Goal: Transaction & Acquisition: Purchase product/service

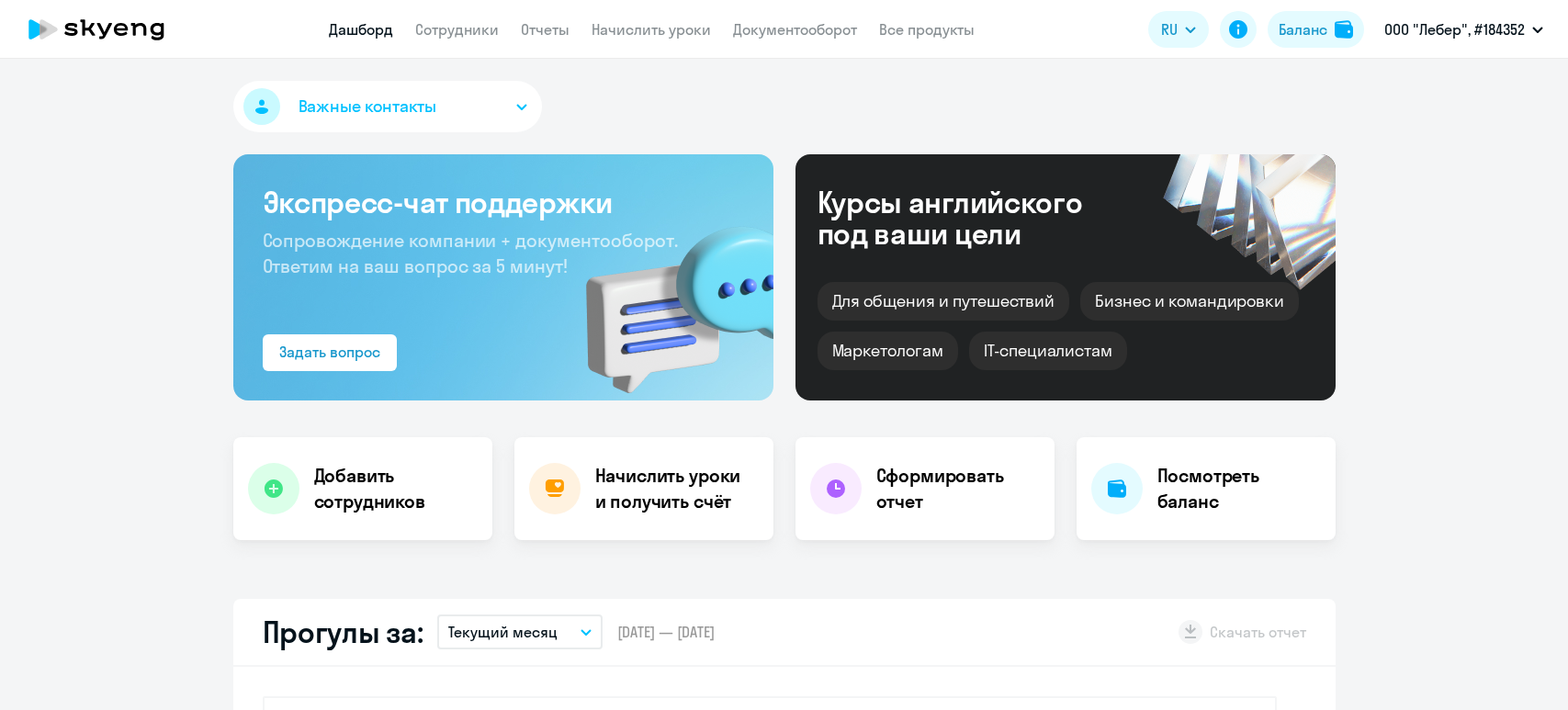
select select "30"
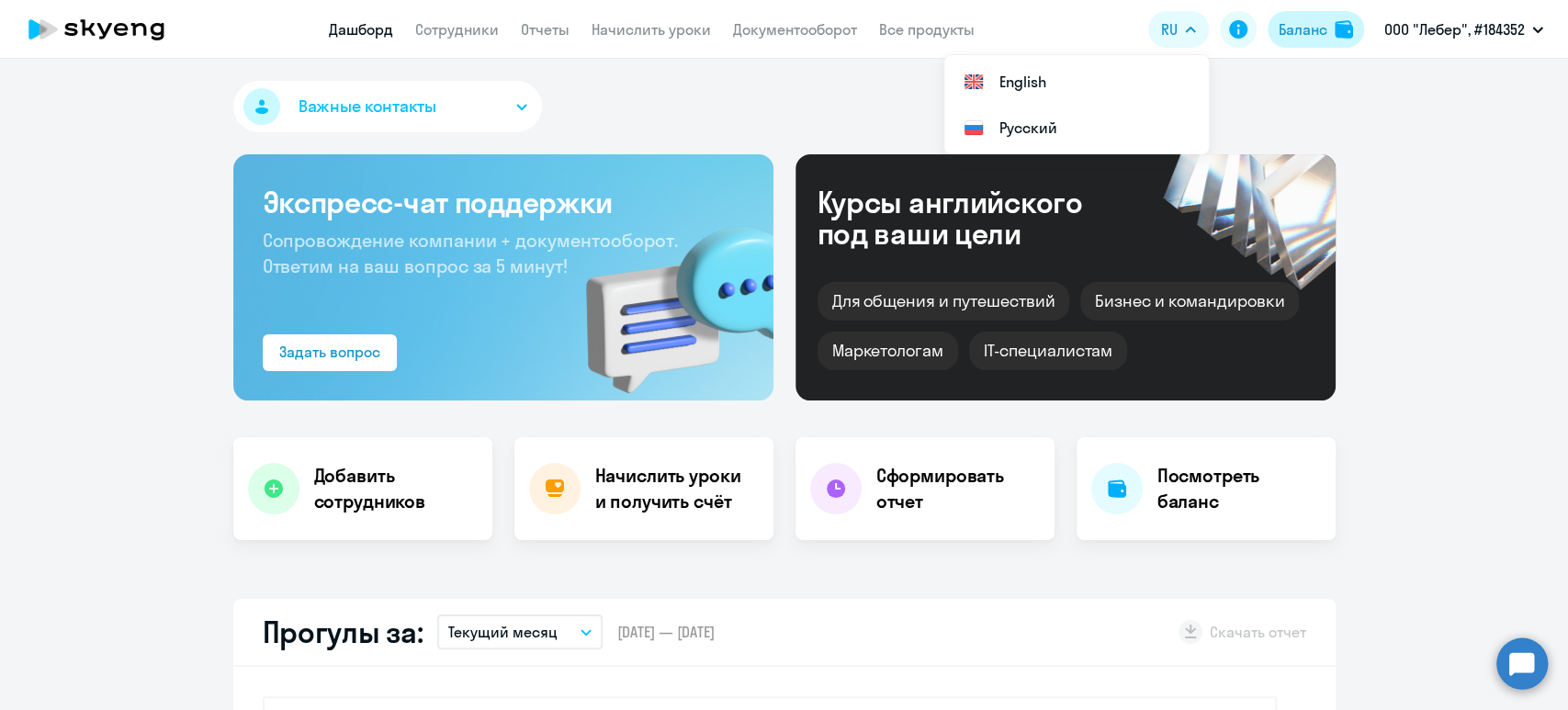
click at [1328, 31] on button "Баланс" at bounding box center [1316, 29] width 97 height 36
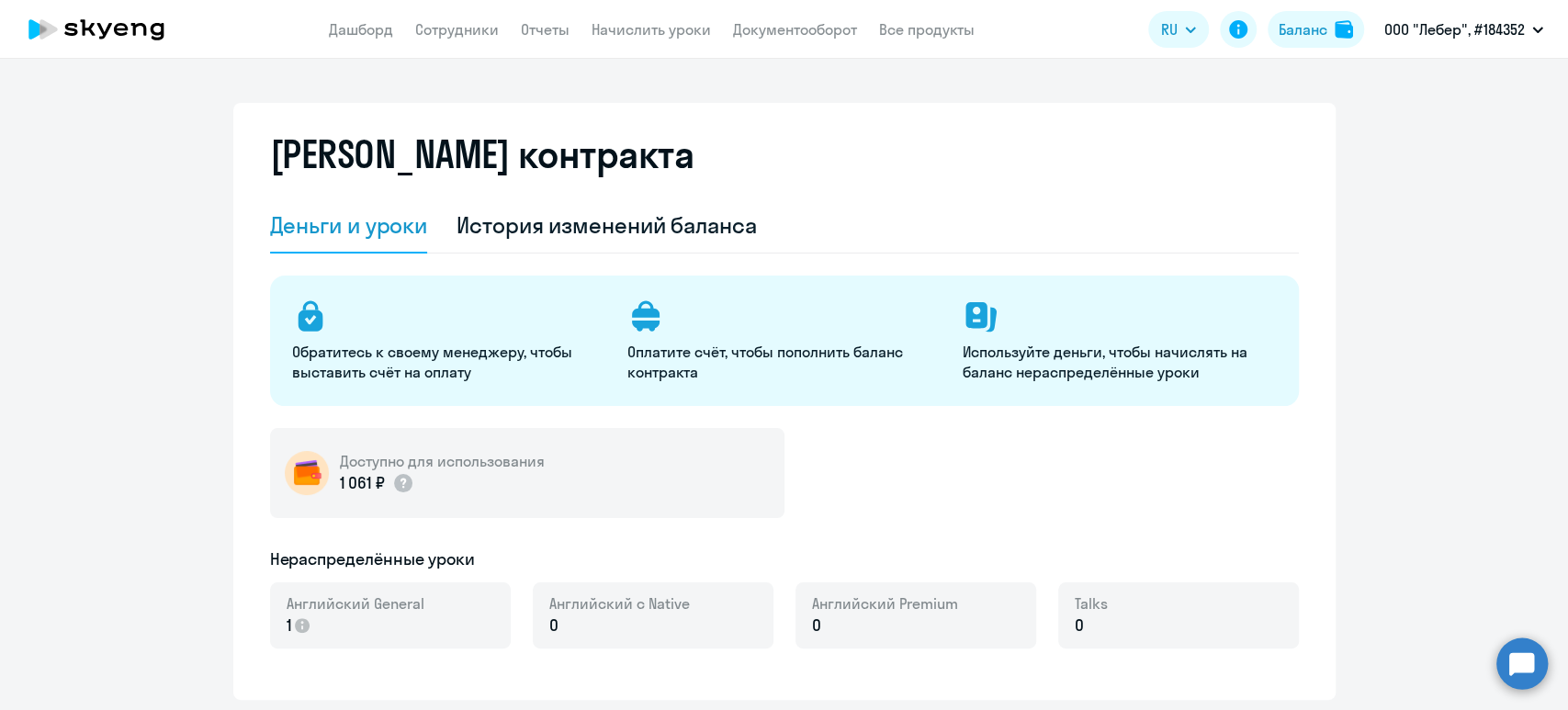
select select "english_adult_not_native_speaker"
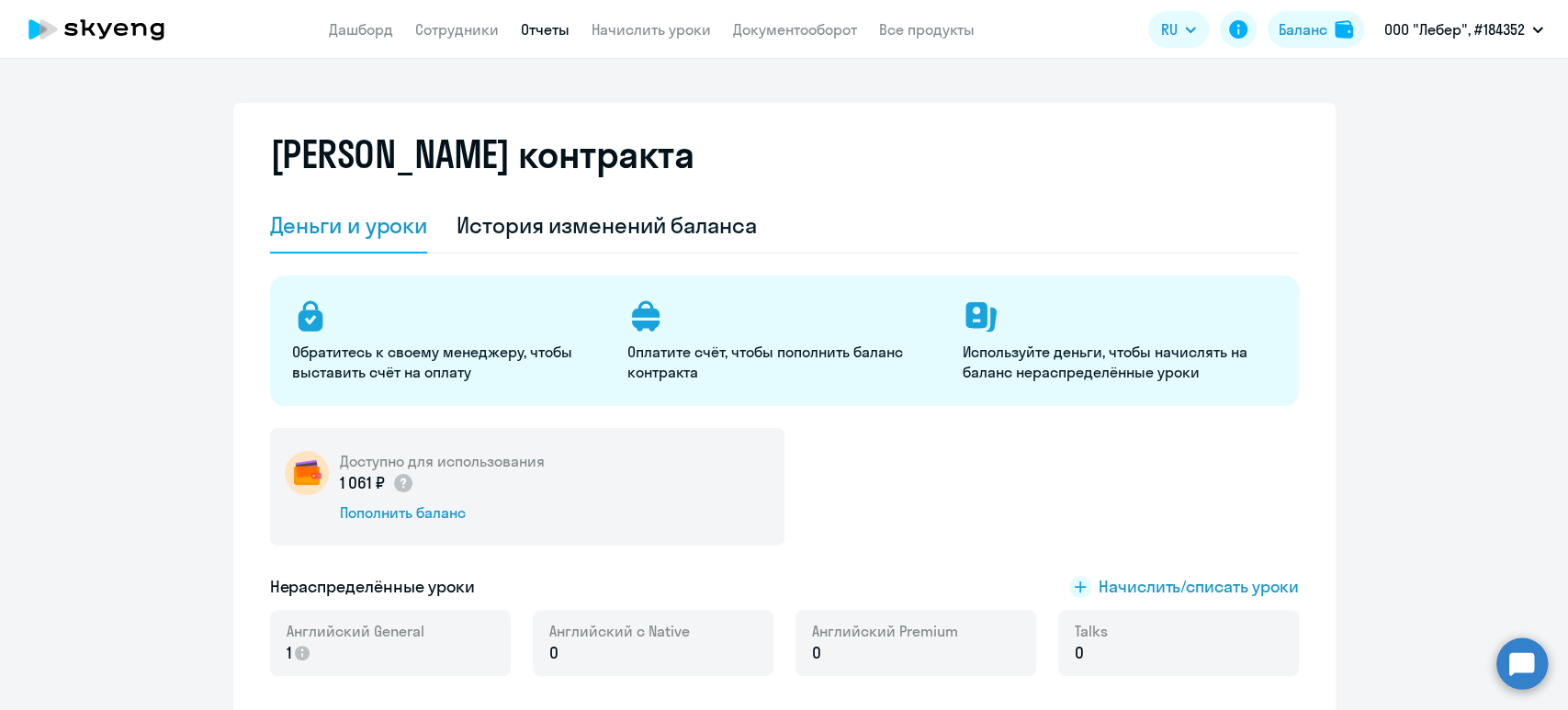
click at [544, 30] on link "Отчеты" at bounding box center [544, 30] width 48 height 19
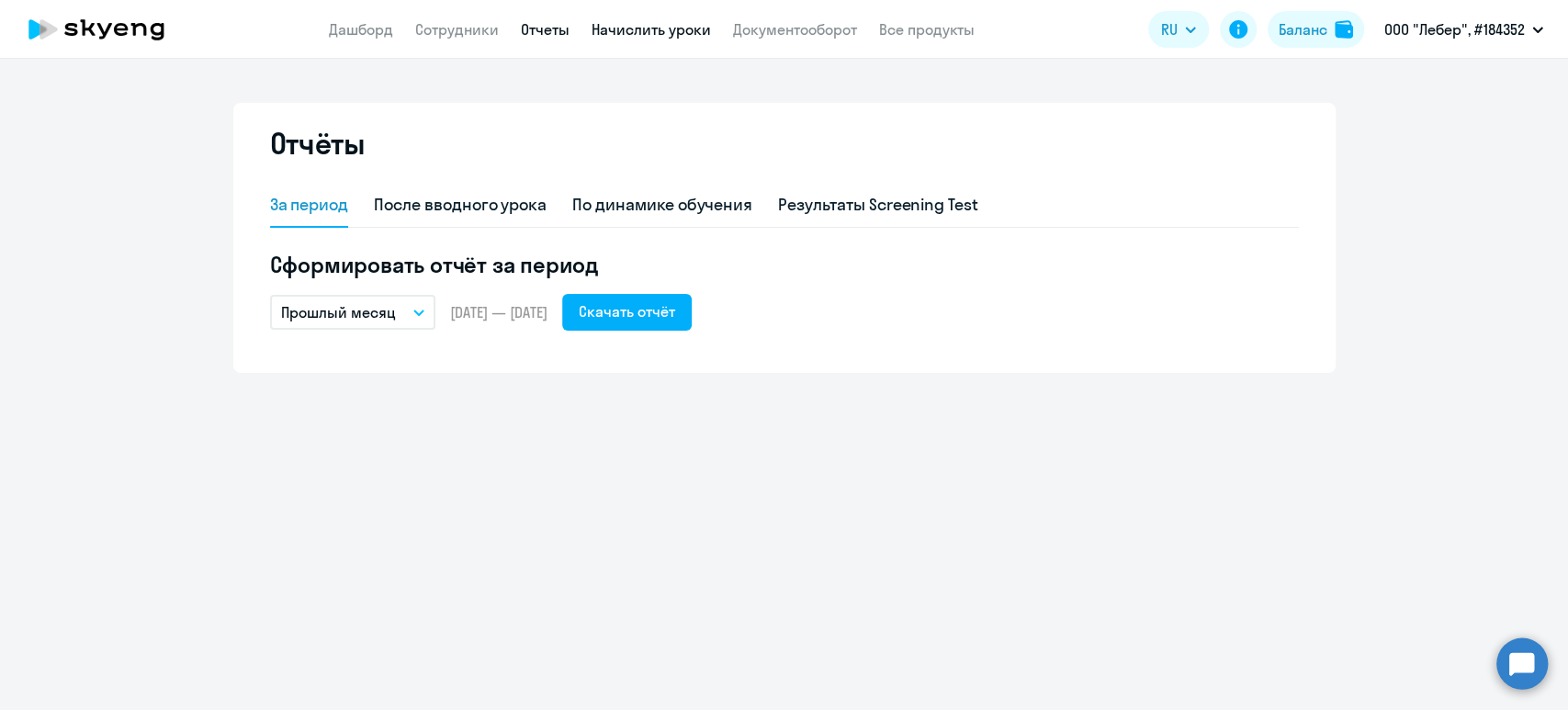
click at [642, 31] on link "Начислить уроки" at bounding box center [650, 30] width 119 height 19
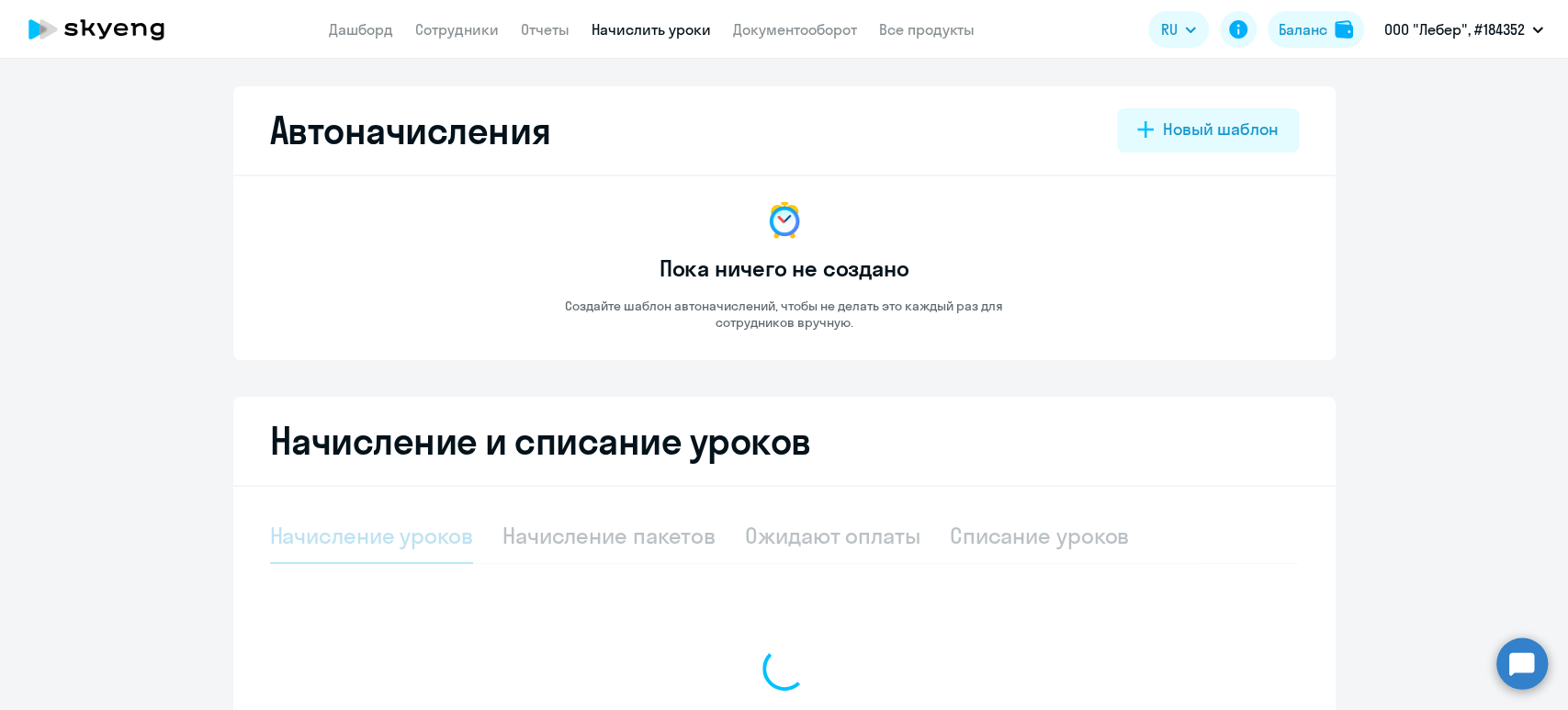
select select "10"
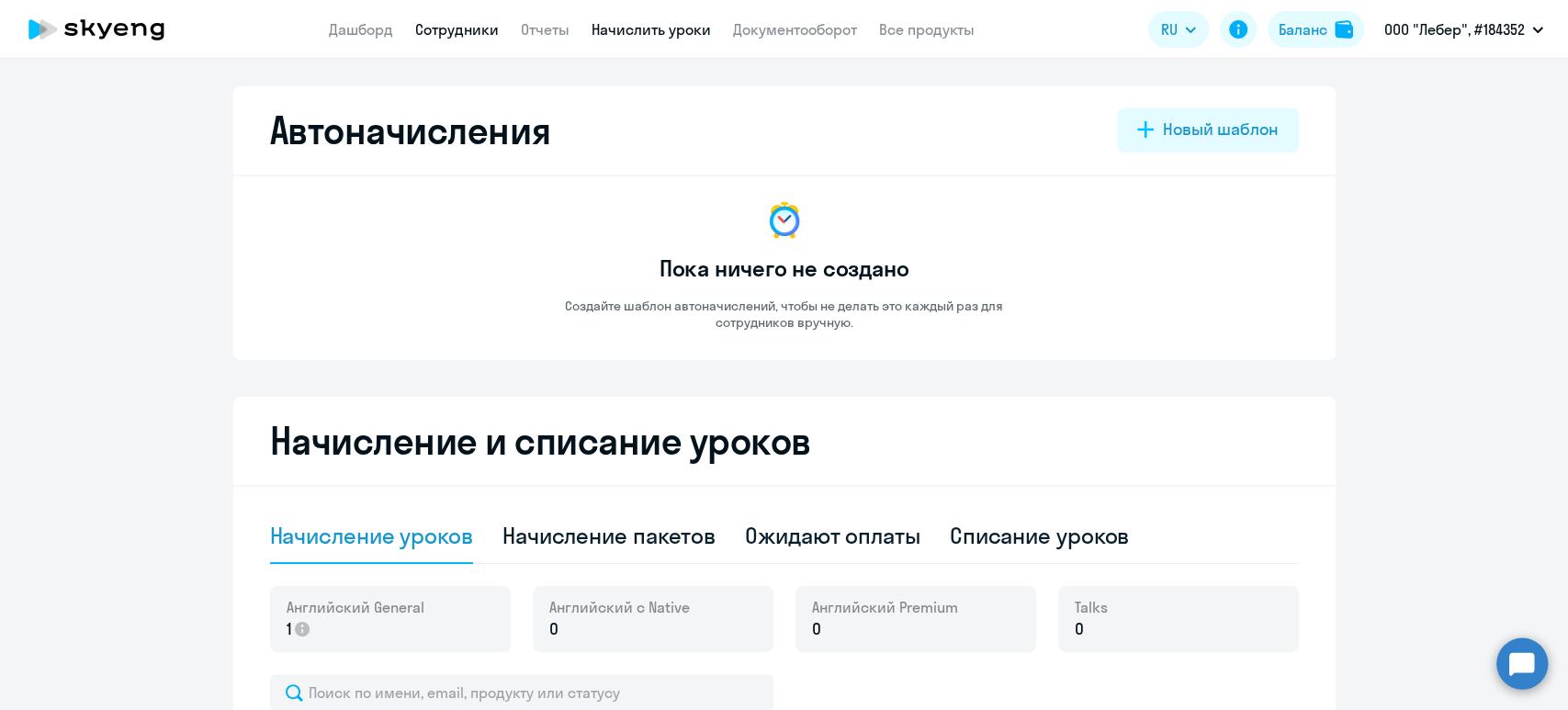
click at [458, 34] on link "Сотрудники" at bounding box center [456, 30] width 84 height 19
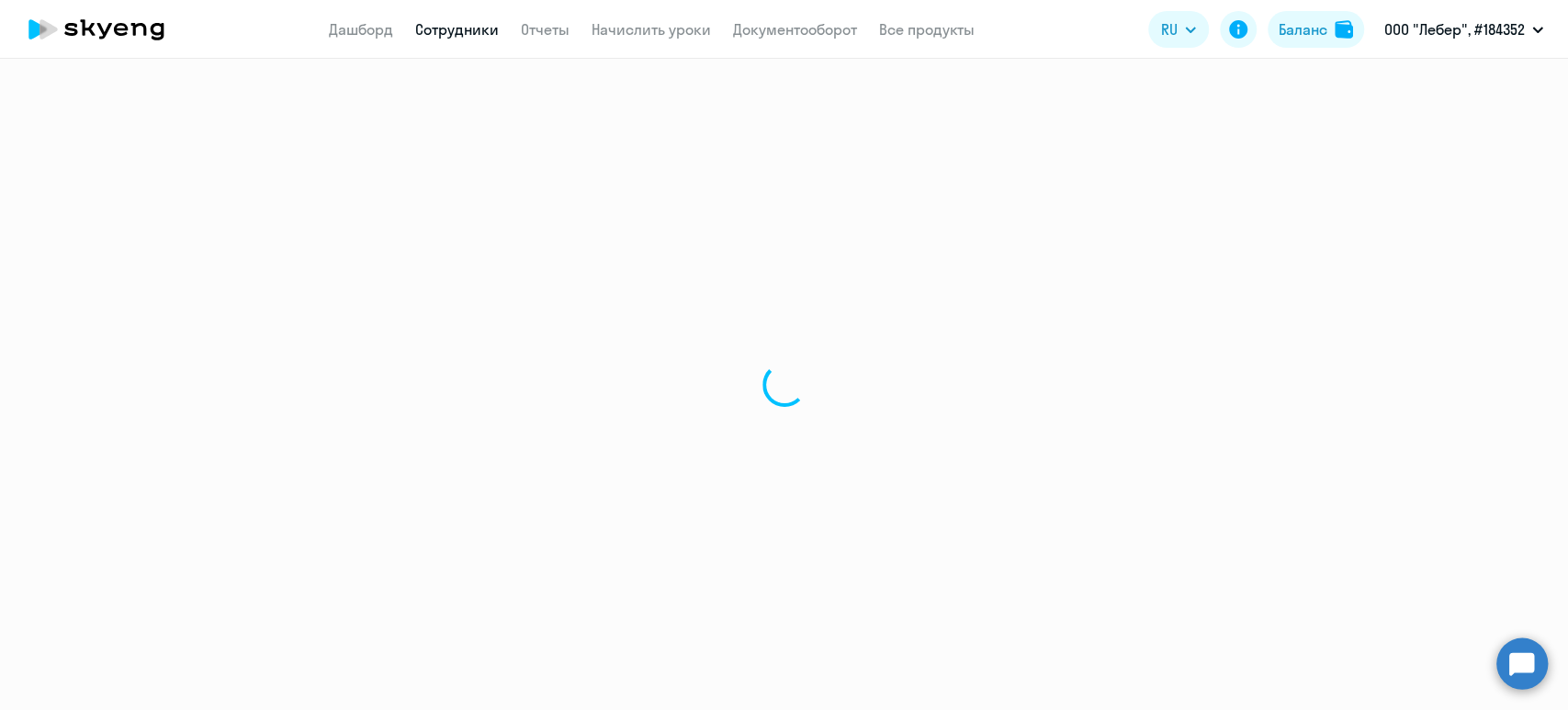
select select "30"
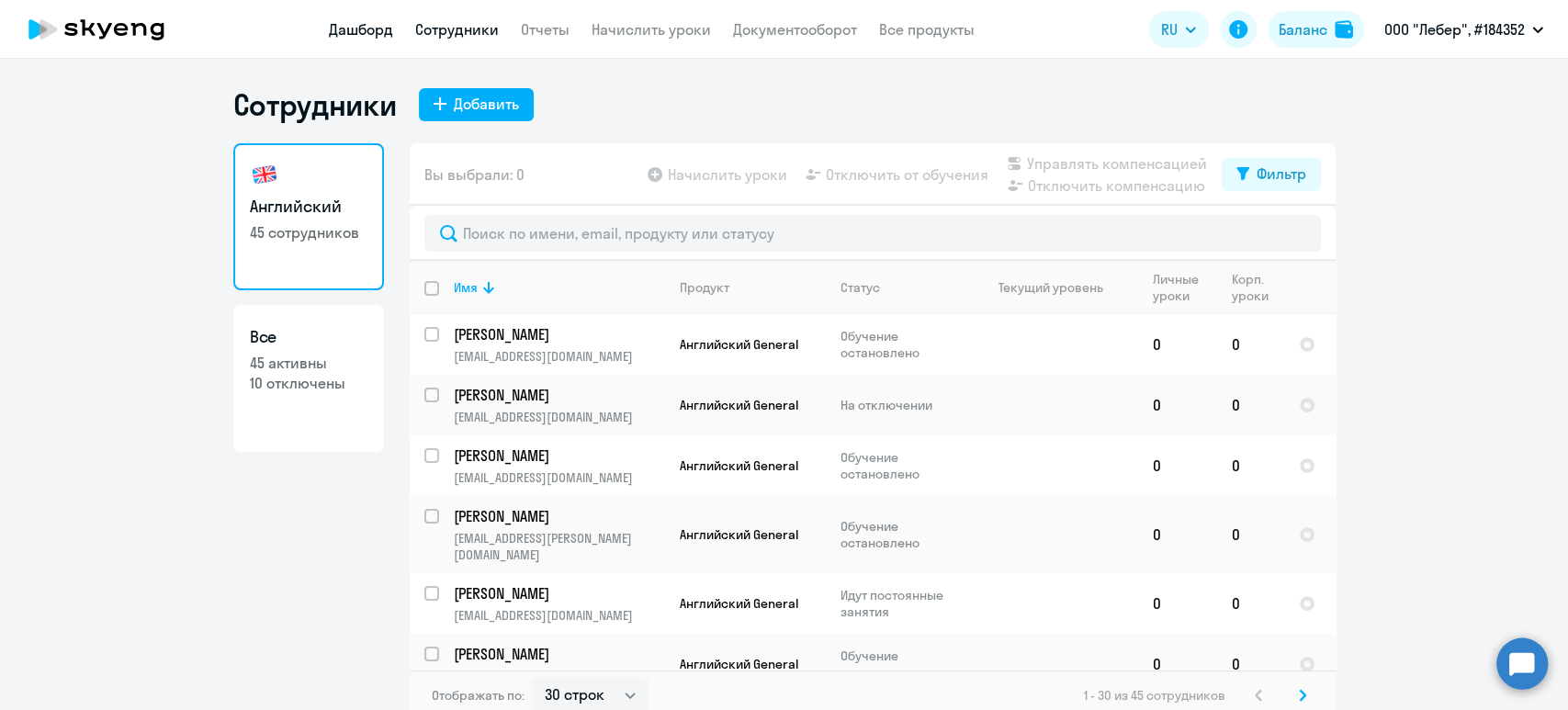
click at [369, 24] on link "Дашборд" at bounding box center [361, 30] width 64 height 19
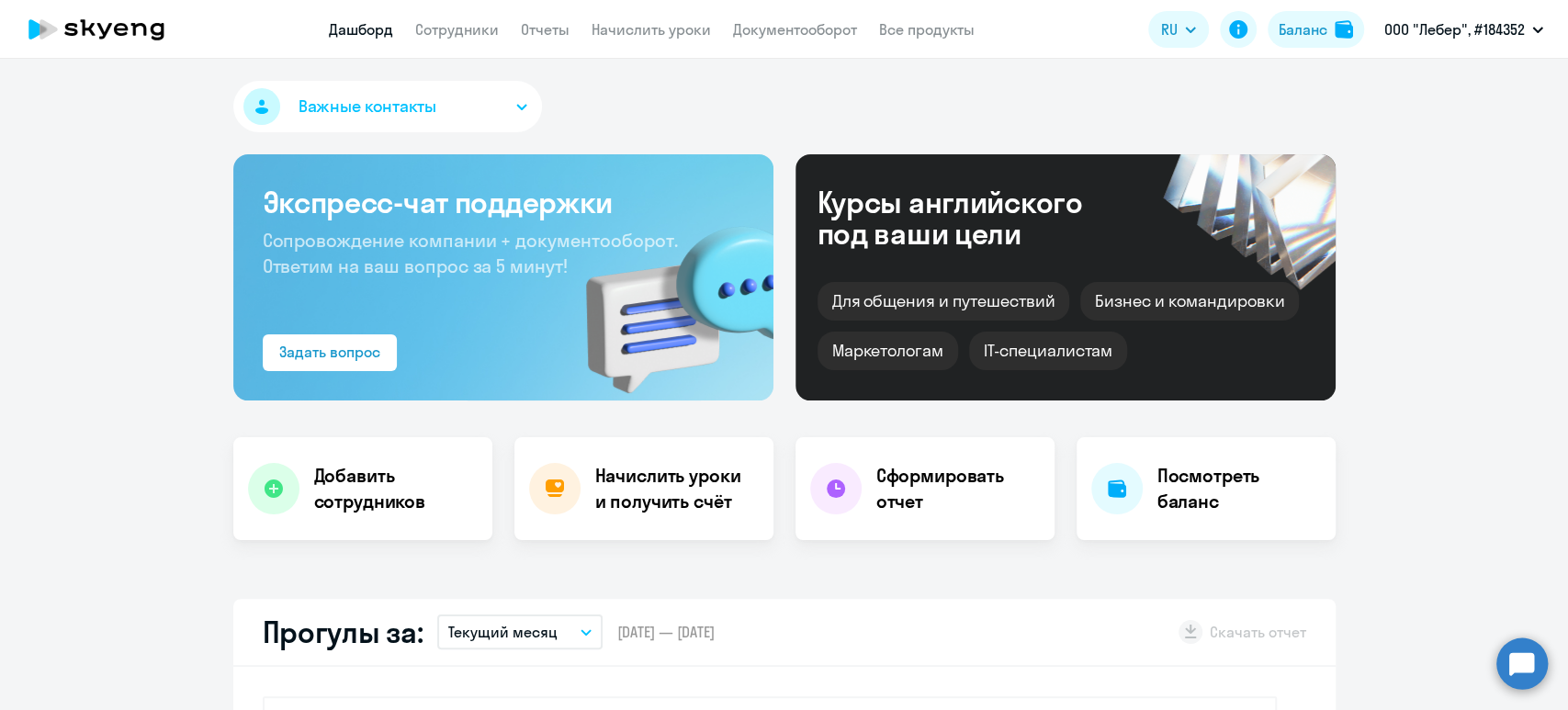
select select "30"
click at [680, 485] on h4 "Начислить уроки и получить счёт" at bounding box center [675, 489] width 160 height 51
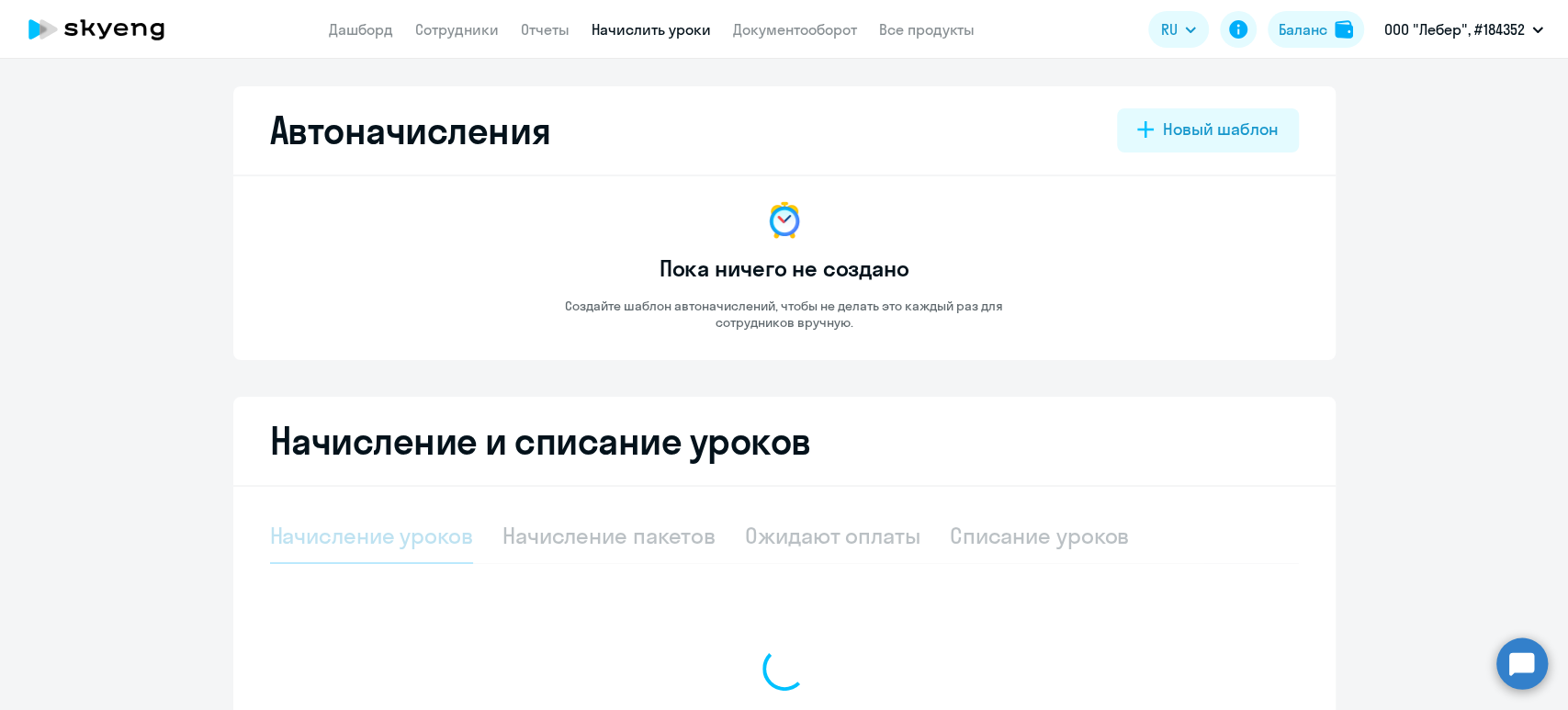
select select "10"
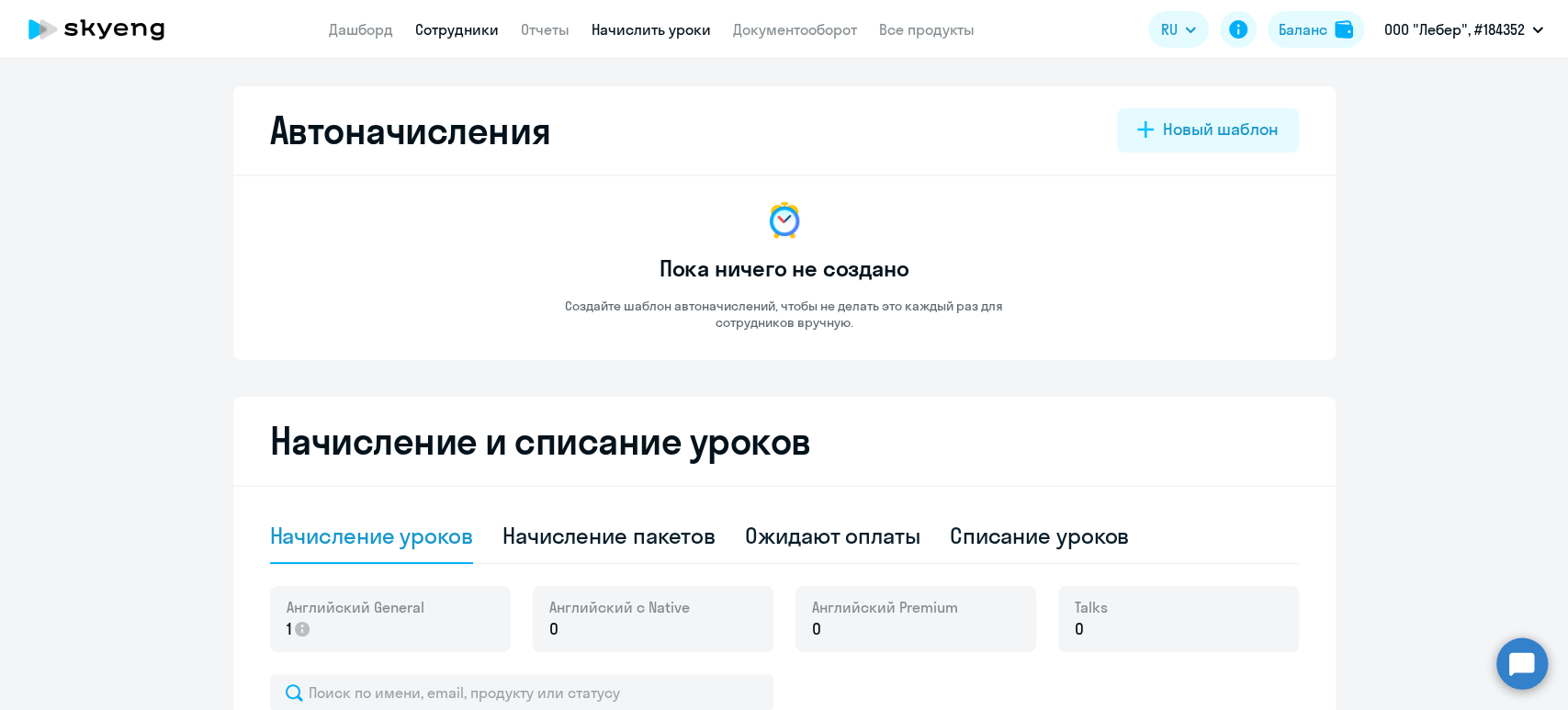
click at [455, 32] on link "Сотрудники" at bounding box center [456, 30] width 84 height 19
select select "30"
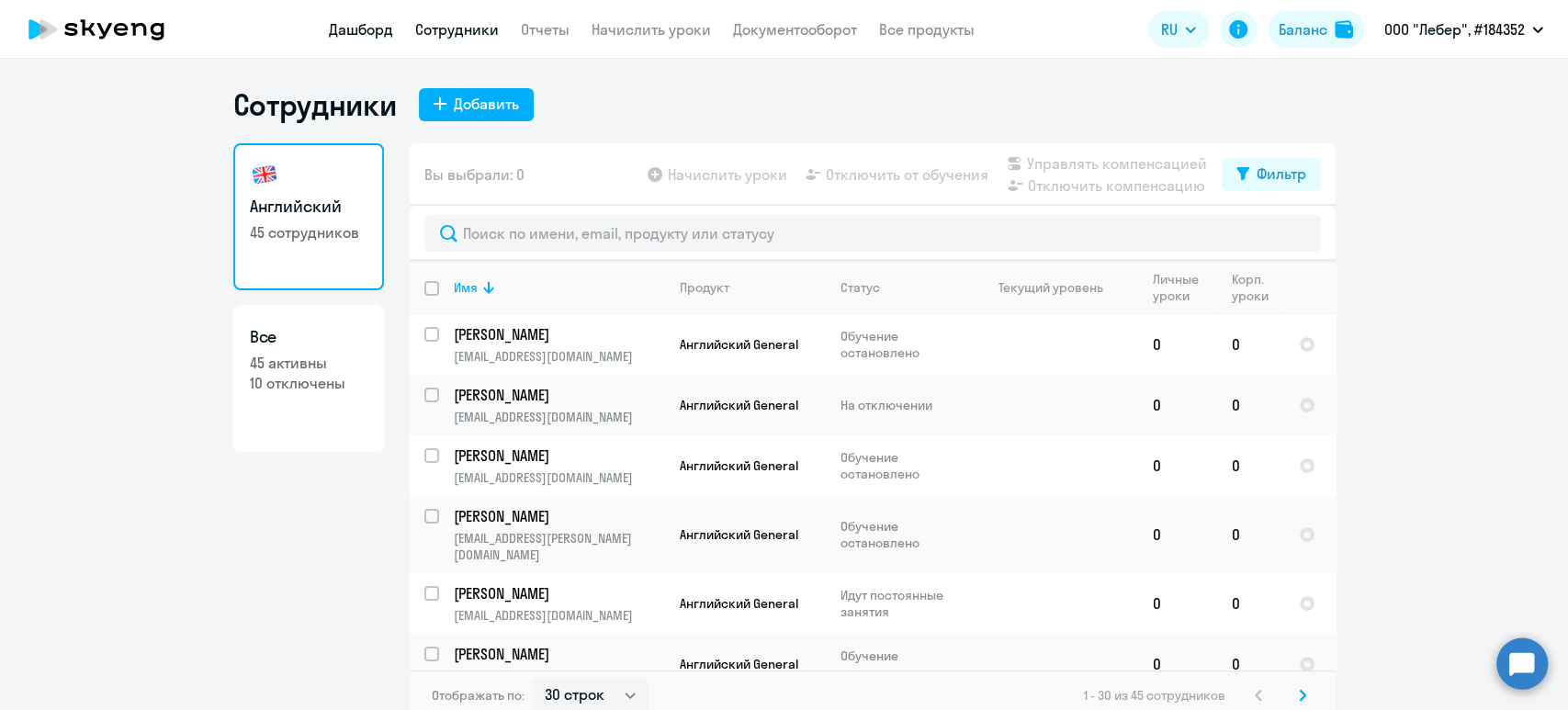
click at [366, 29] on link "Дашборд" at bounding box center [361, 30] width 64 height 19
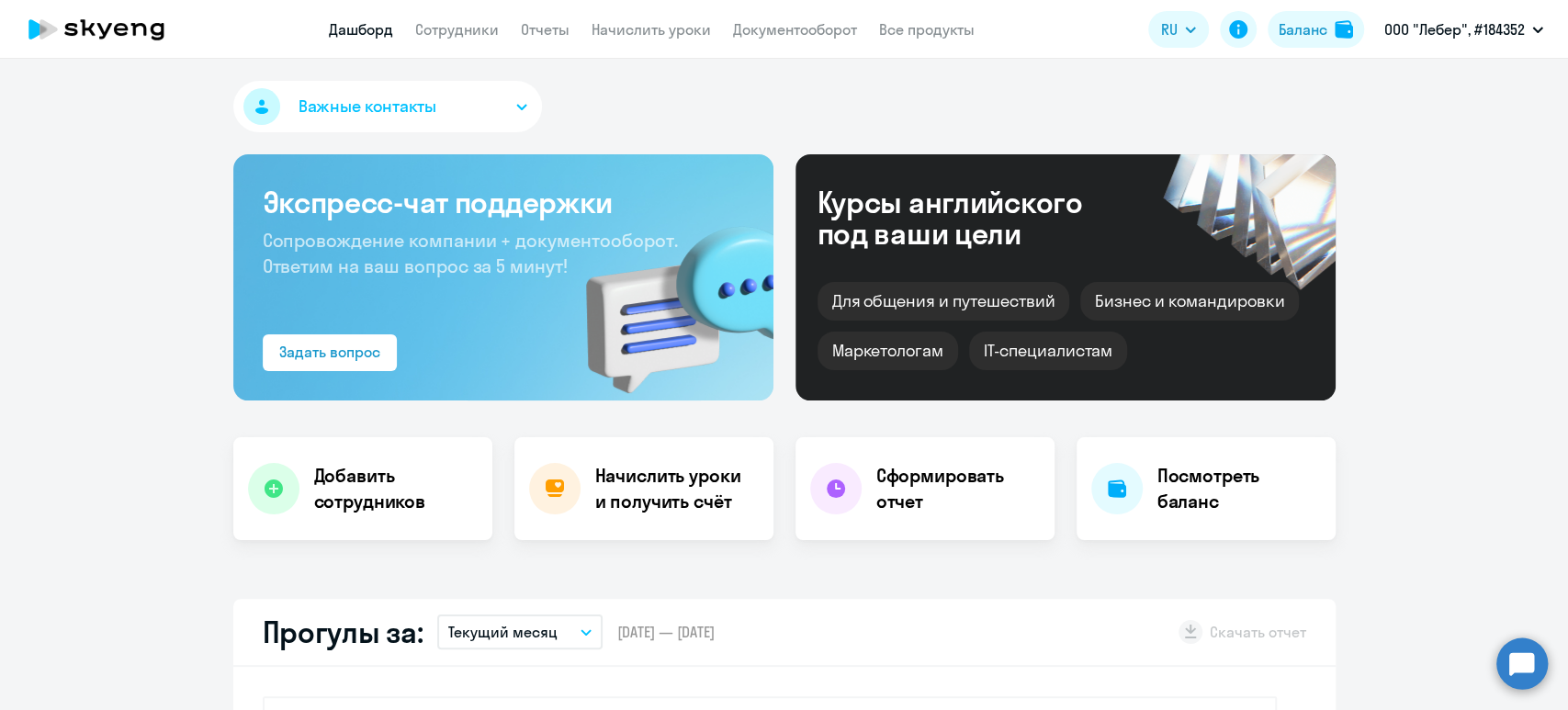
select select "30"
click at [993, 520] on div "Сформировать отчет" at bounding box center [924, 489] width 259 height 103
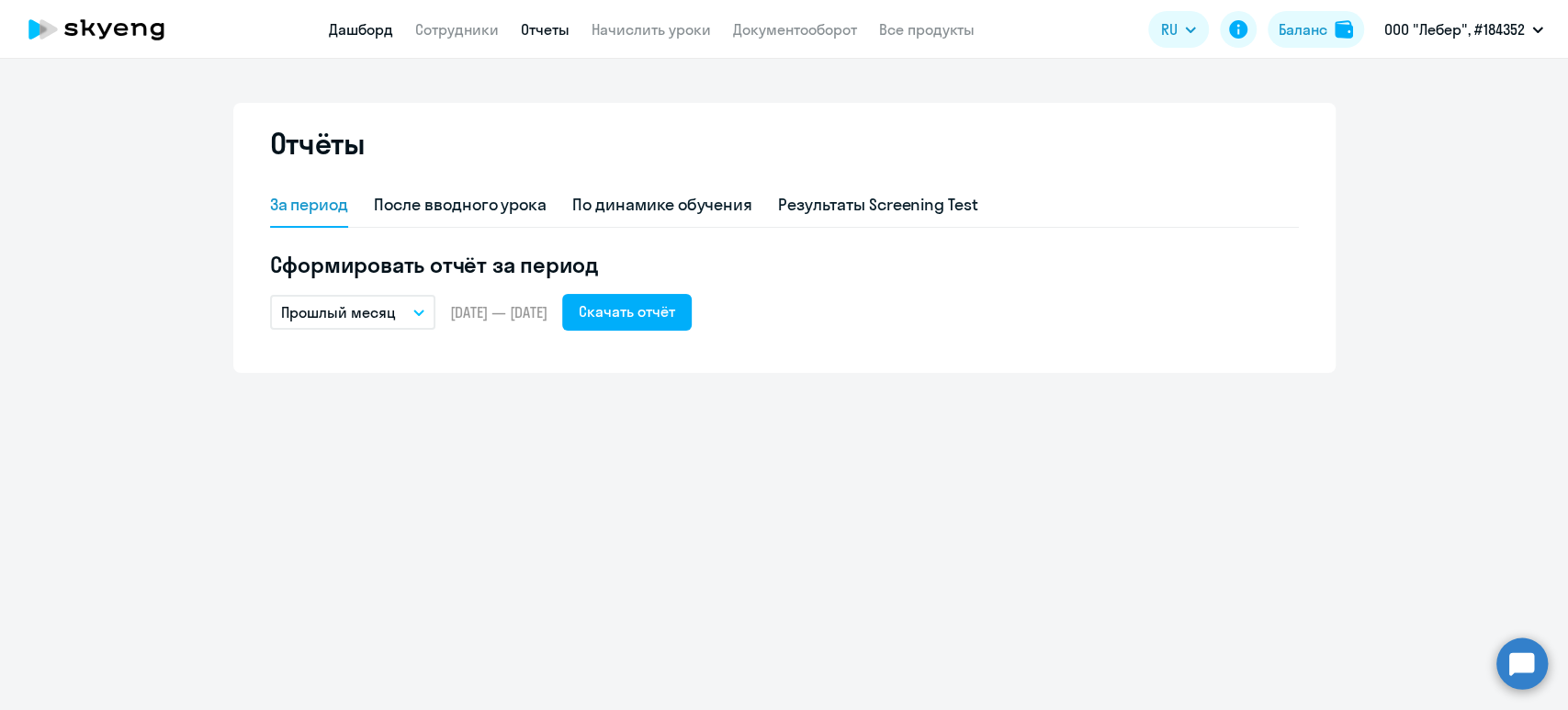
click at [371, 36] on link "Дашборд" at bounding box center [361, 30] width 64 height 19
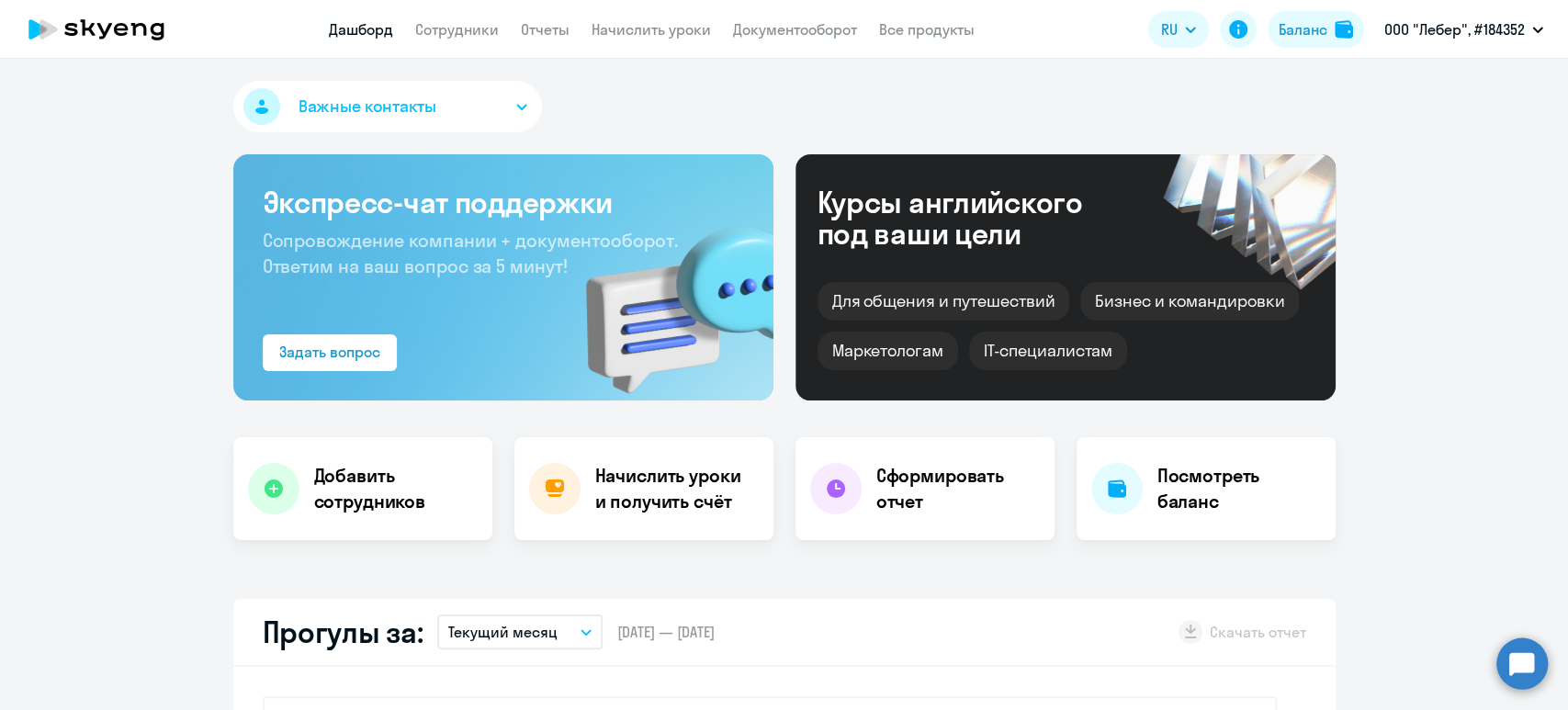
select select "30"
click at [1317, 36] on div "Баланс" at bounding box center [1302, 30] width 48 height 22
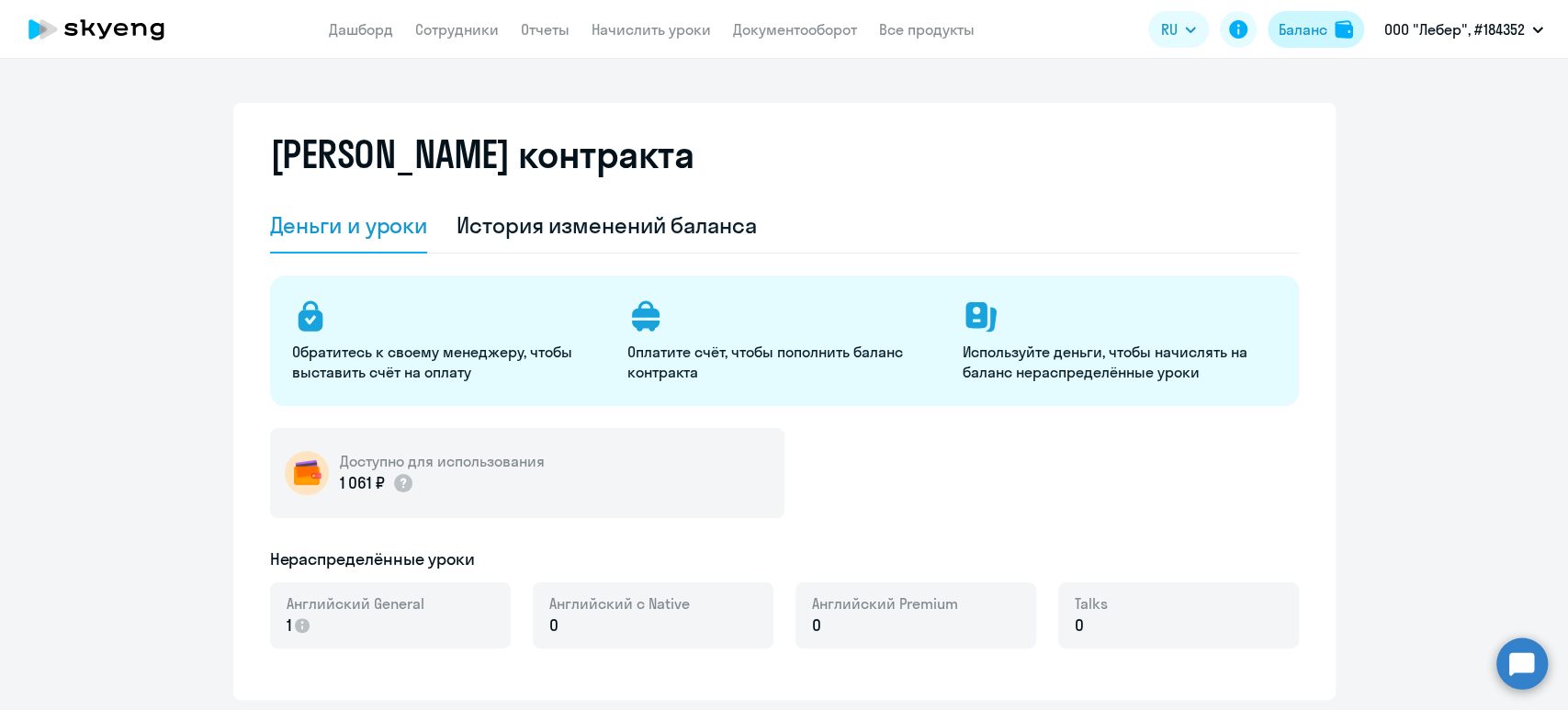
select select "english_adult_not_native_speaker"
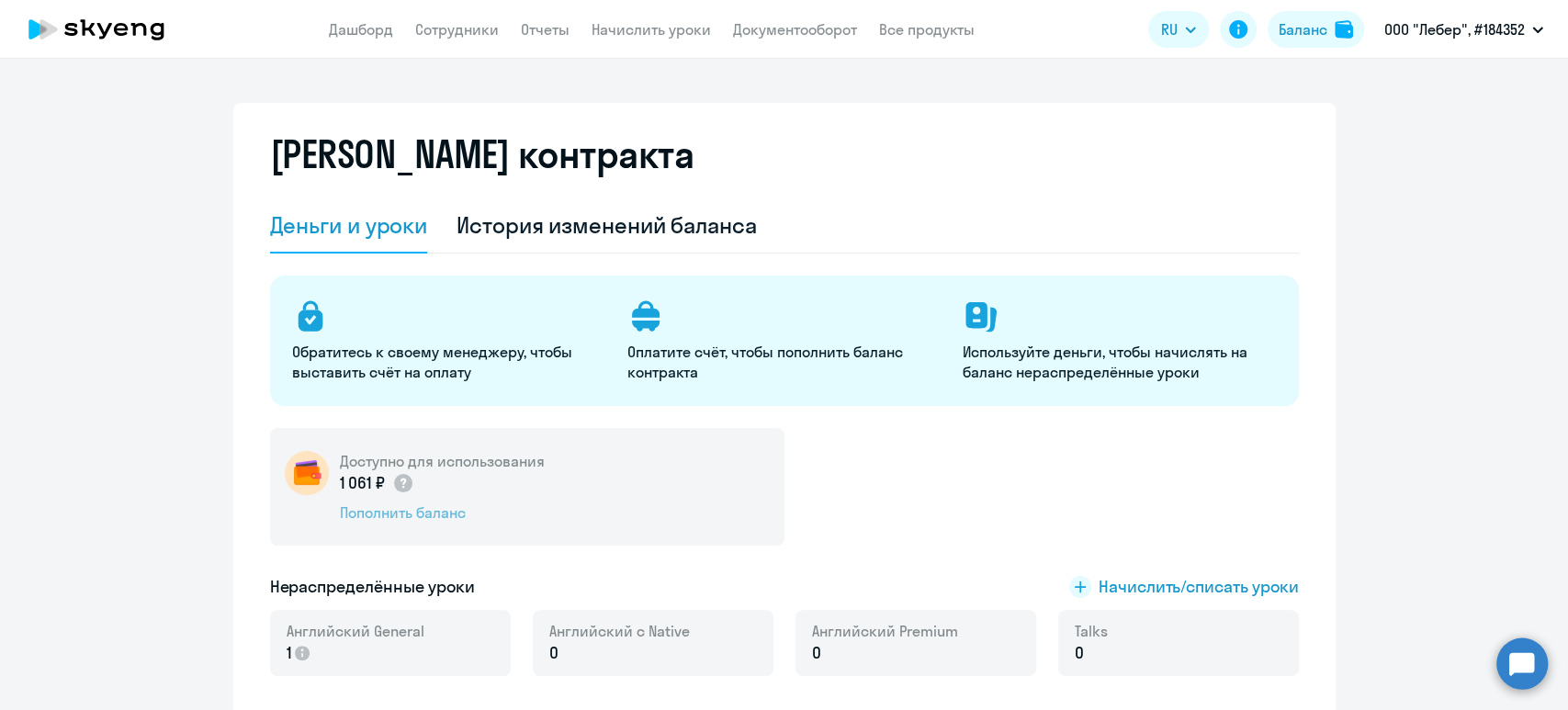
click at [423, 515] on div "Пополнить баланс" at bounding box center [443, 513] width 205 height 21
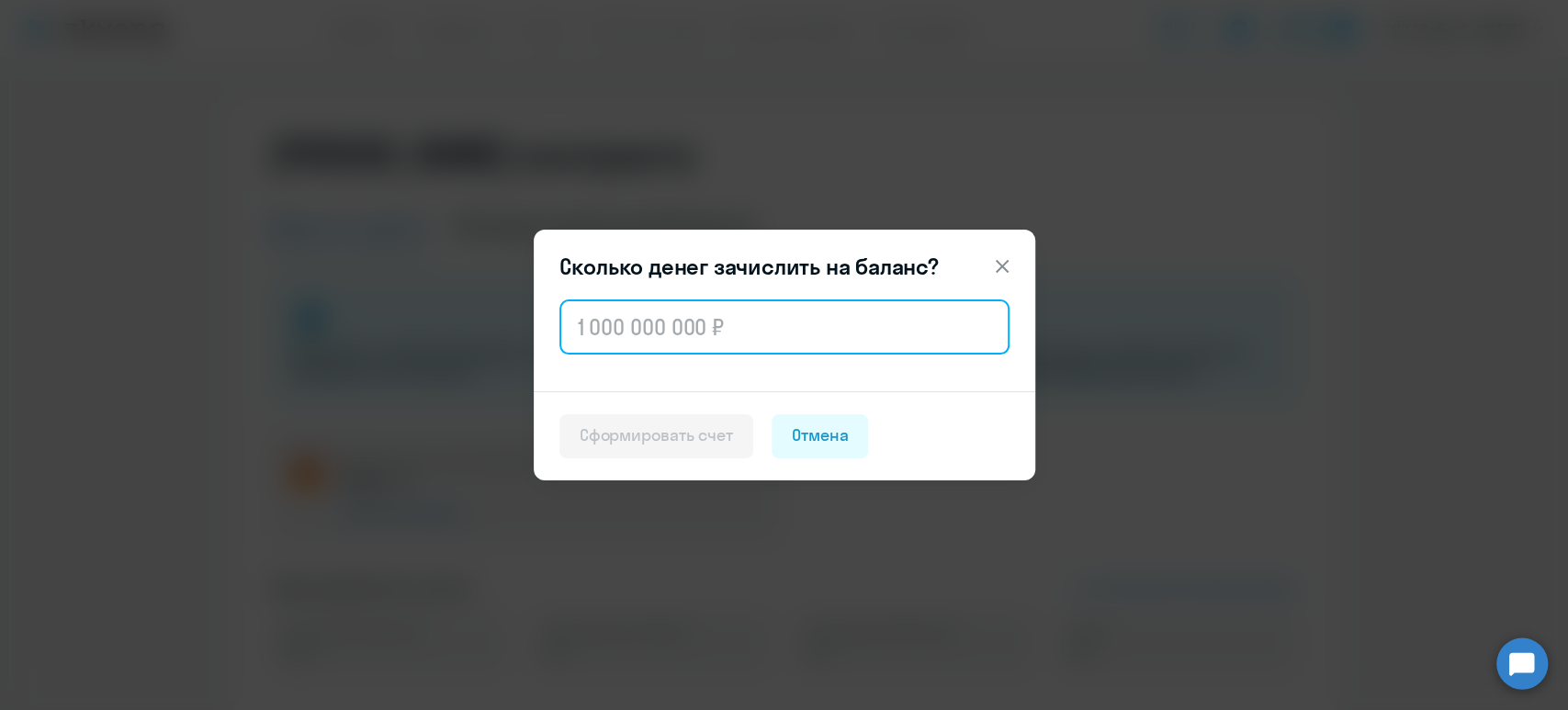
click at [792, 326] on input "text" at bounding box center [784, 327] width 450 height 55
type input "5"
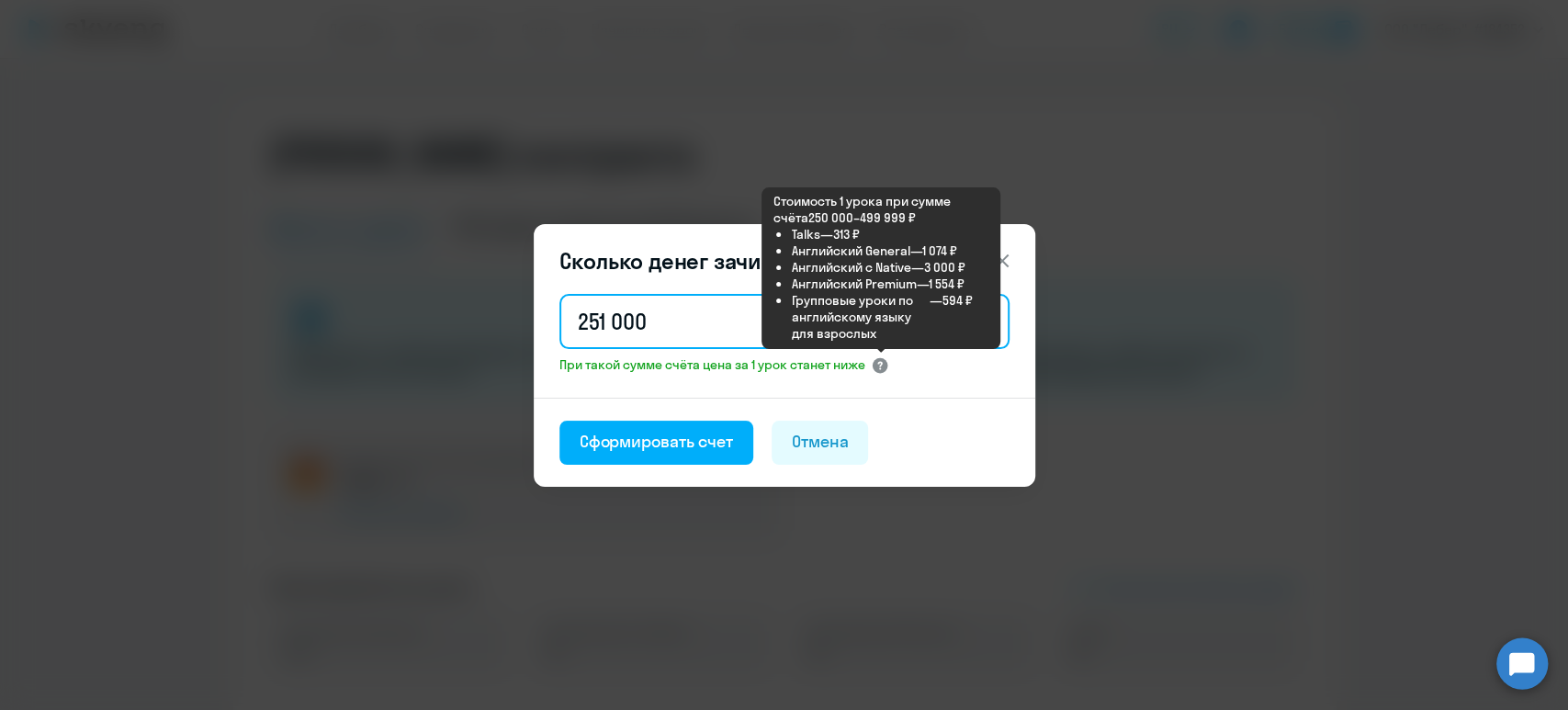
type input "251 000"
click at [876, 364] on icon at bounding box center [880, 366] width 19 height 19
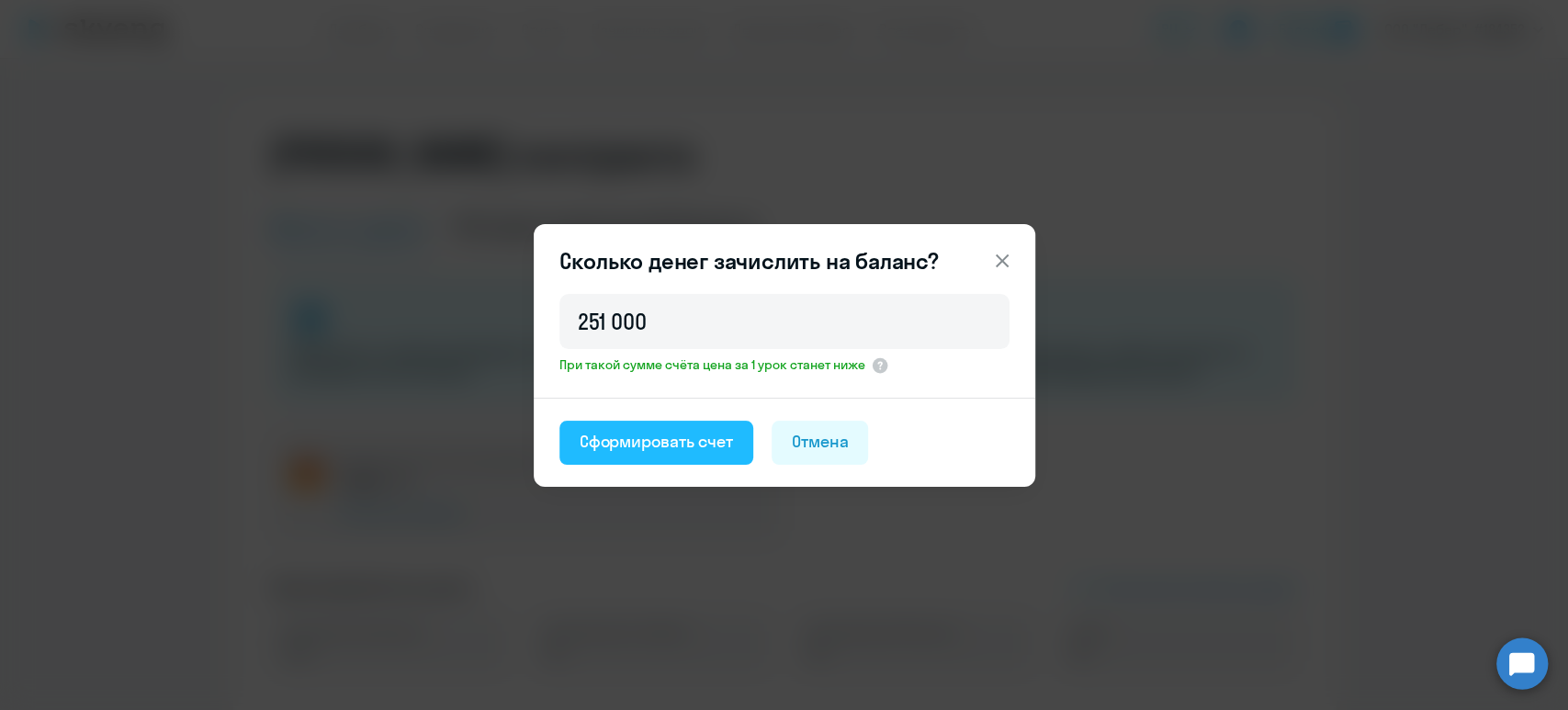
click at [670, 443] on div "Сформировать счет" at bounding box center [656, 442] width 154 height 24
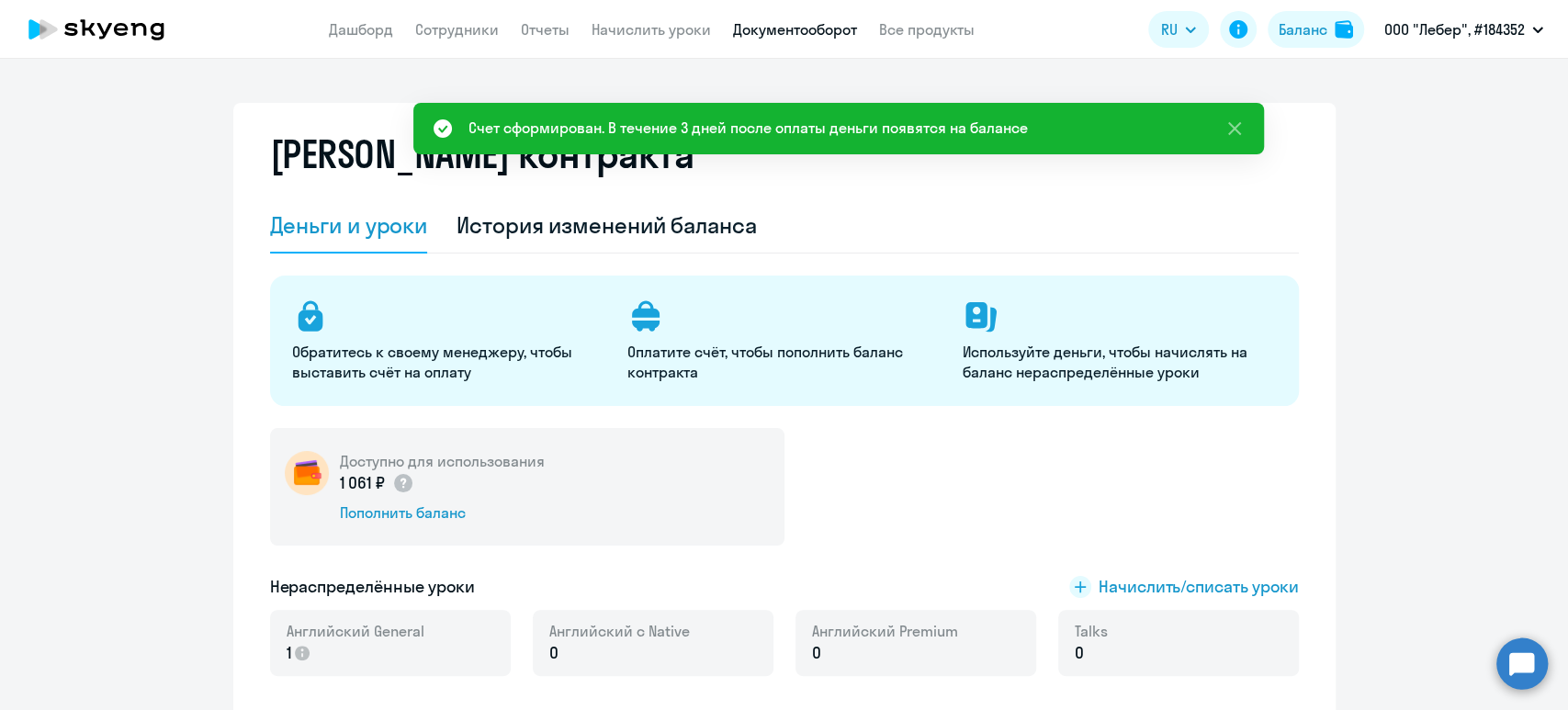
click at [825, 35] on link "Документооборот" at bounding box center [795, 30] width 124 height 19
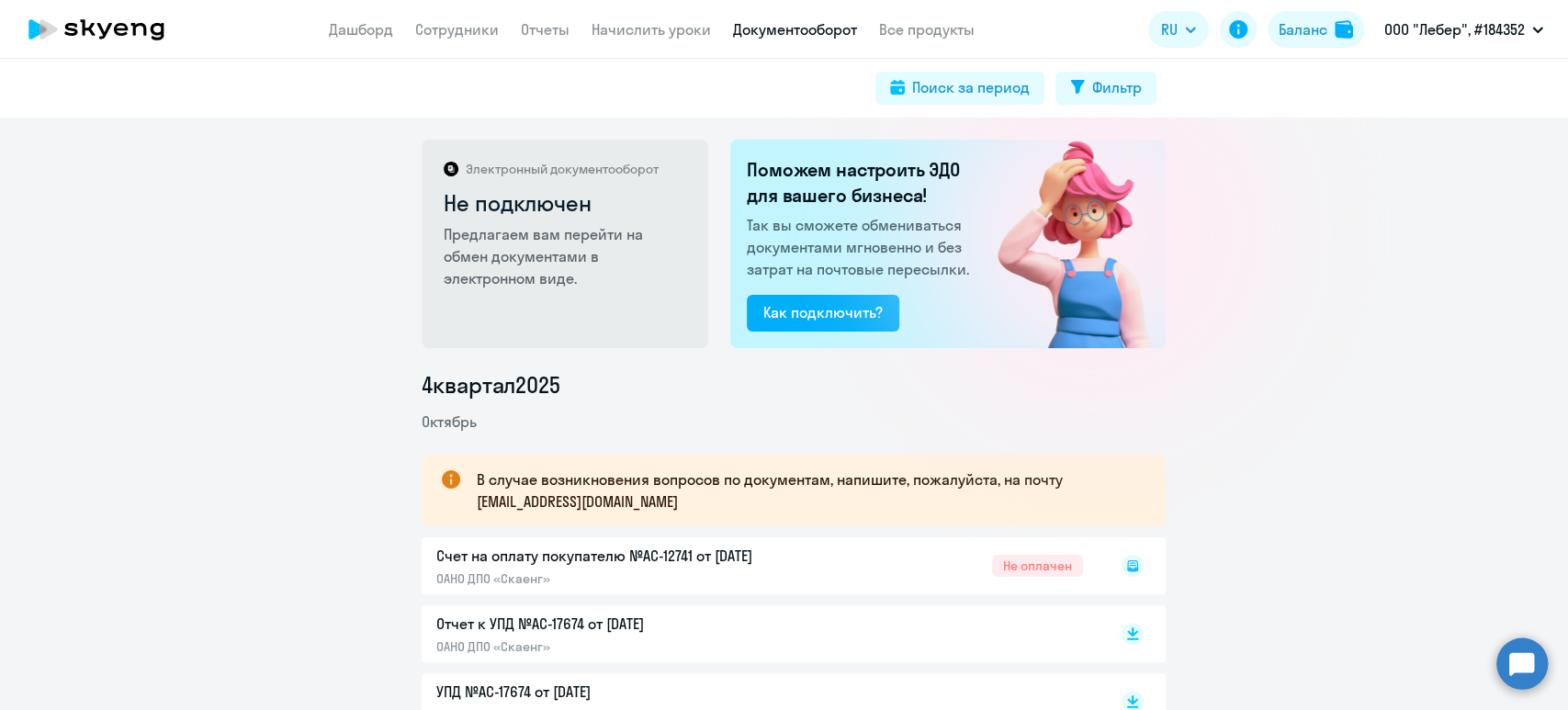
click at [1129, 561] on rect at bounding box center [1132, 566] width 22 height 22
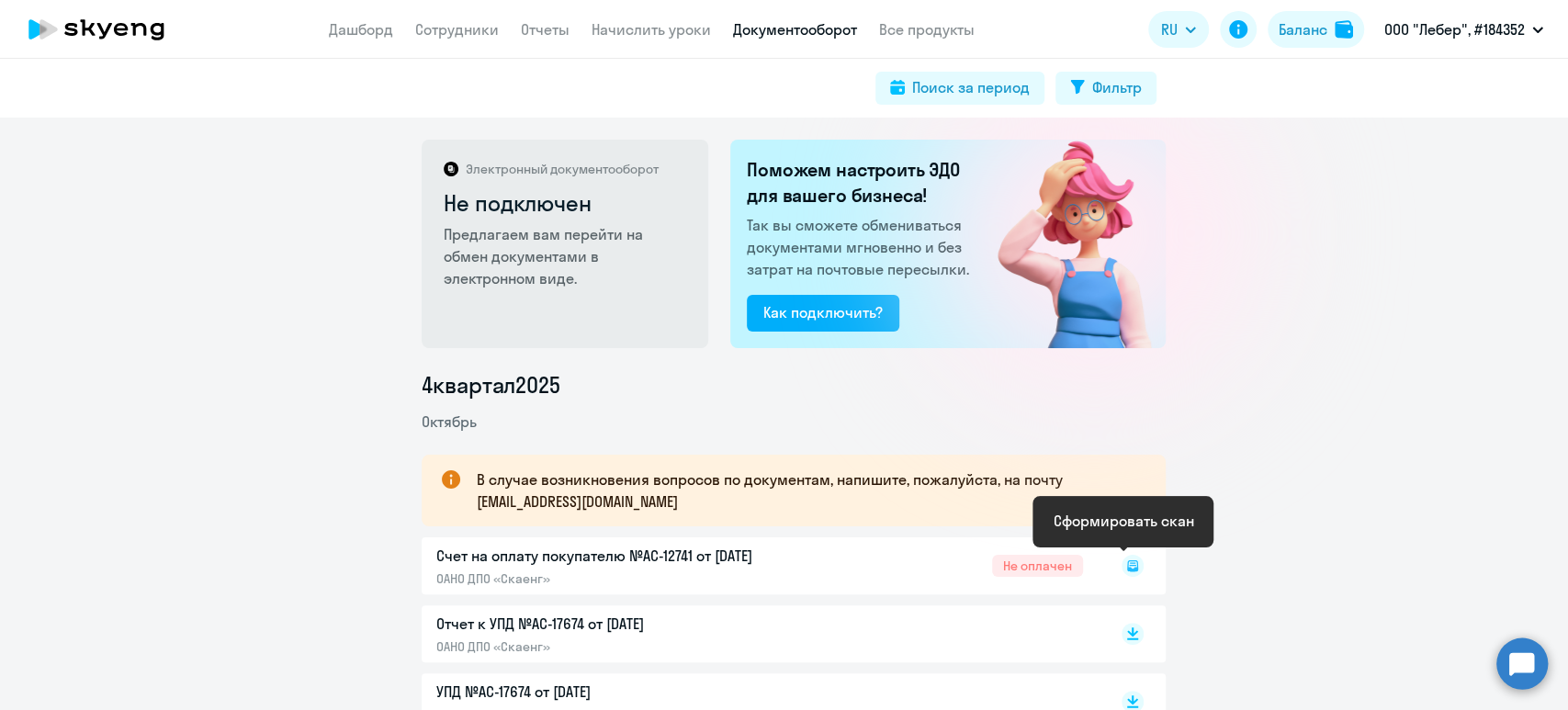
click at [1127, 564] on icon at bounding box center [1132, 566] width 22 height 22
click at [1127, 572] on icon at bounding box center [1132, 572] width 11 height 2
